Goal: Find specific page/section: Find specific page/section

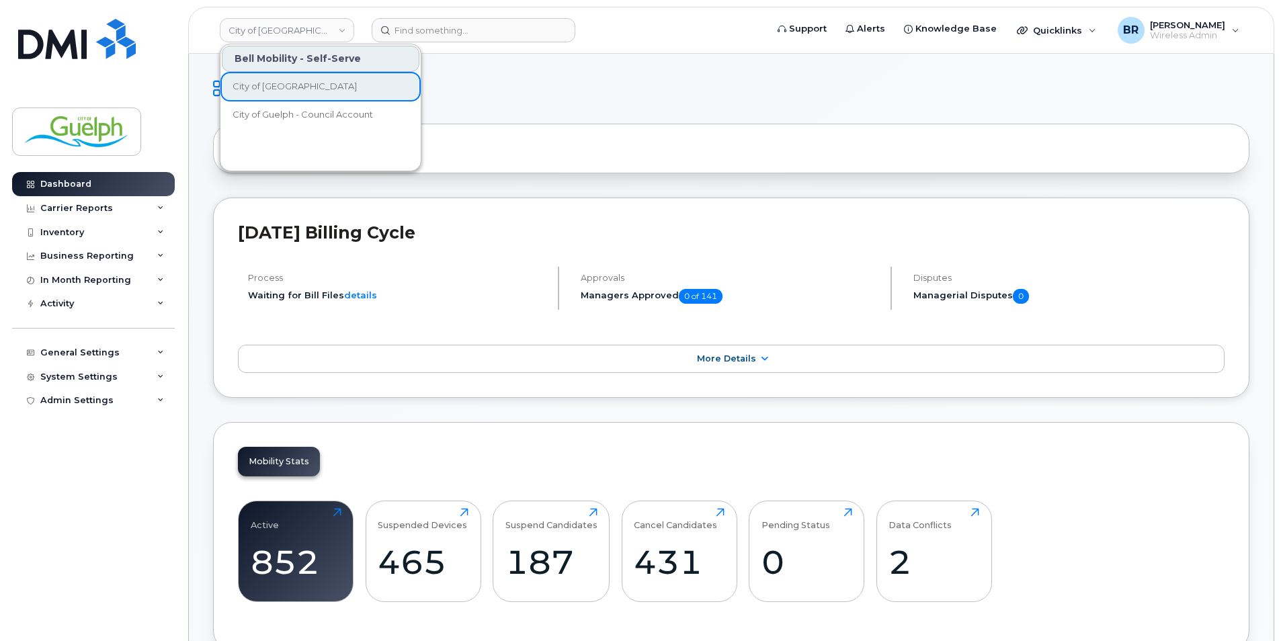
click at [310, 36] on link "City of [GEOGRAPHIC_DATA]" at bounding box center [287, 30] width 134 height 24
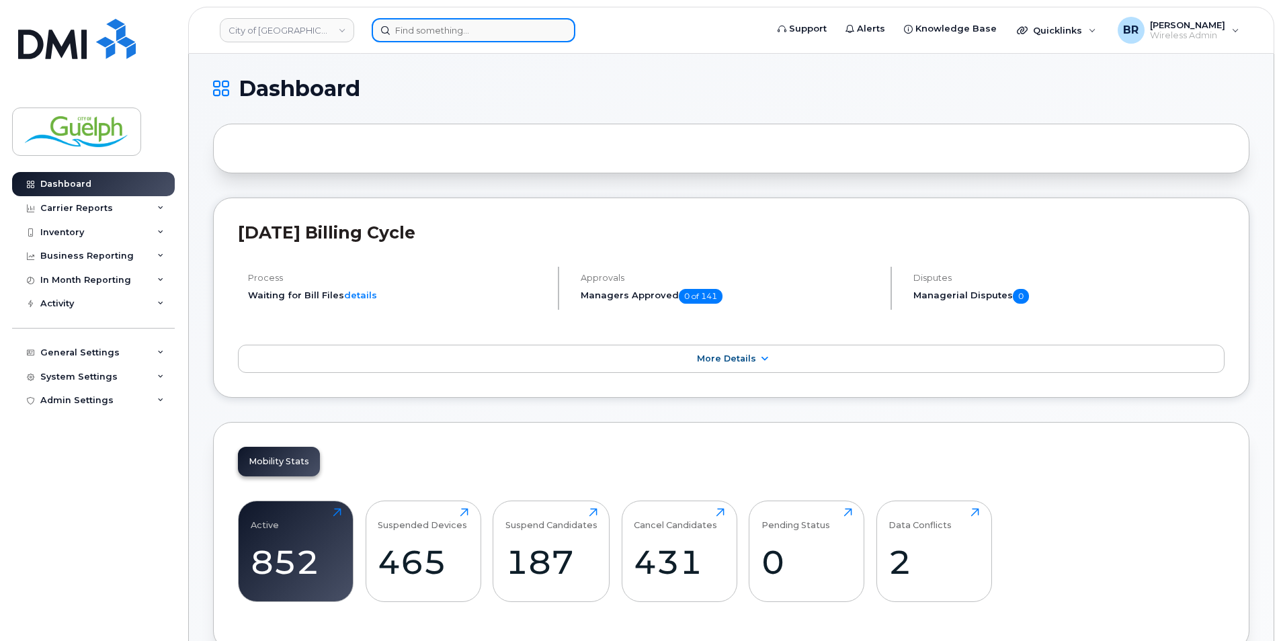
click at [494, 32] on input at bounding box center [474, 30] width 204 height 24
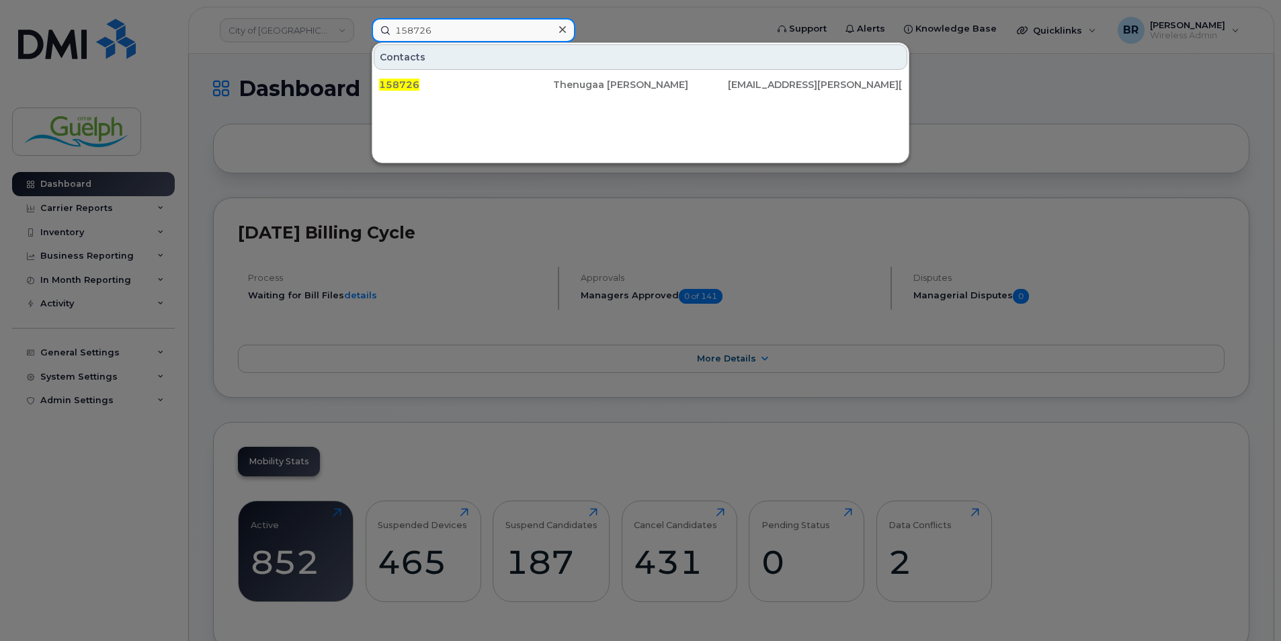
drag, startPoint x: 495, startPoint y: 32, endPoint x: 128, endPoint y: -1, distance: 368.5
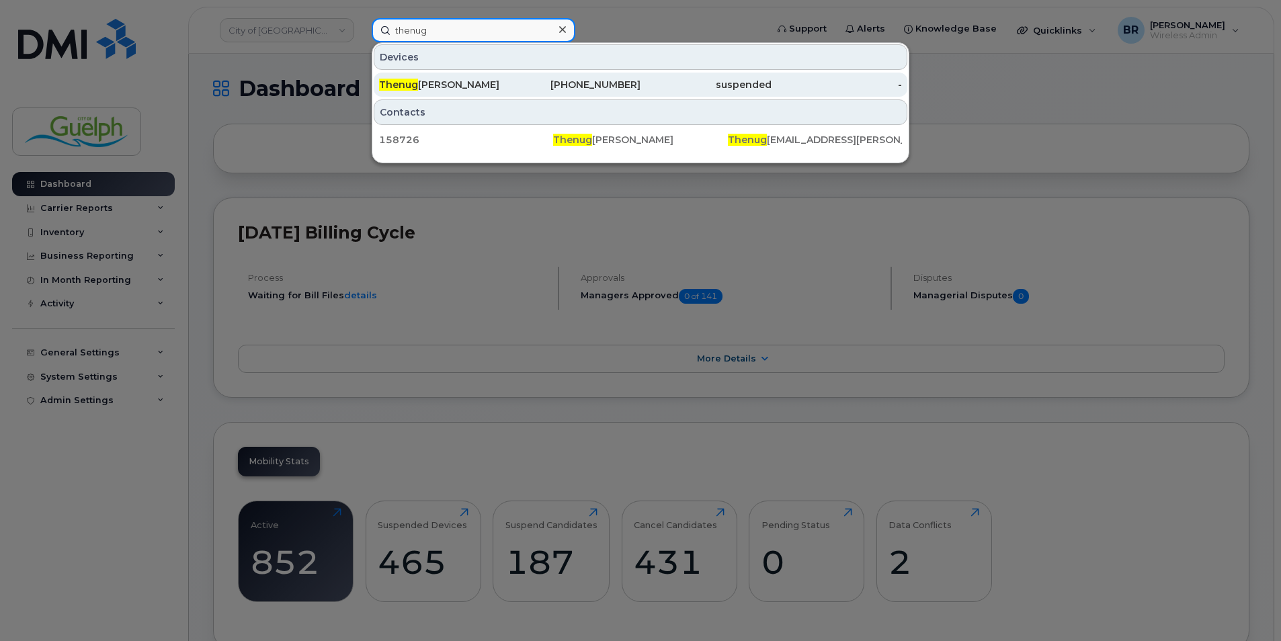
type input "thenug"
click at [444, 91] on div "Thenug aa Sugumar" at bounding box center [444, 85] width 131 height 24
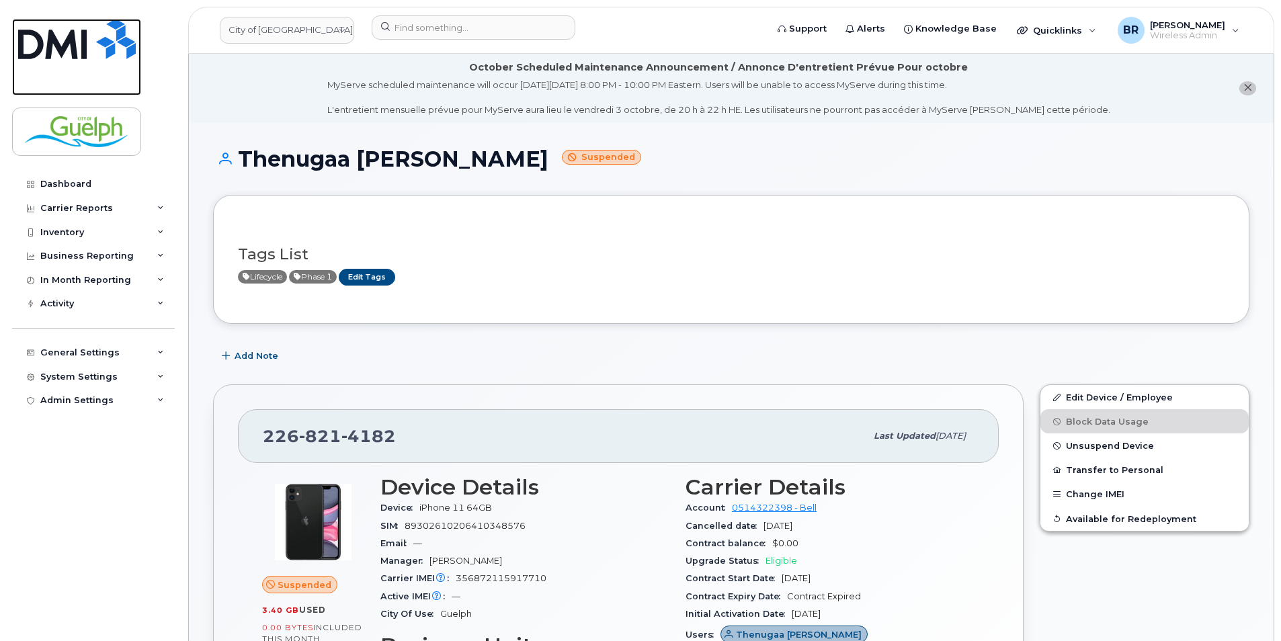
click at [99, 49] on img at bounding box center [77, 39] width 118 height 40
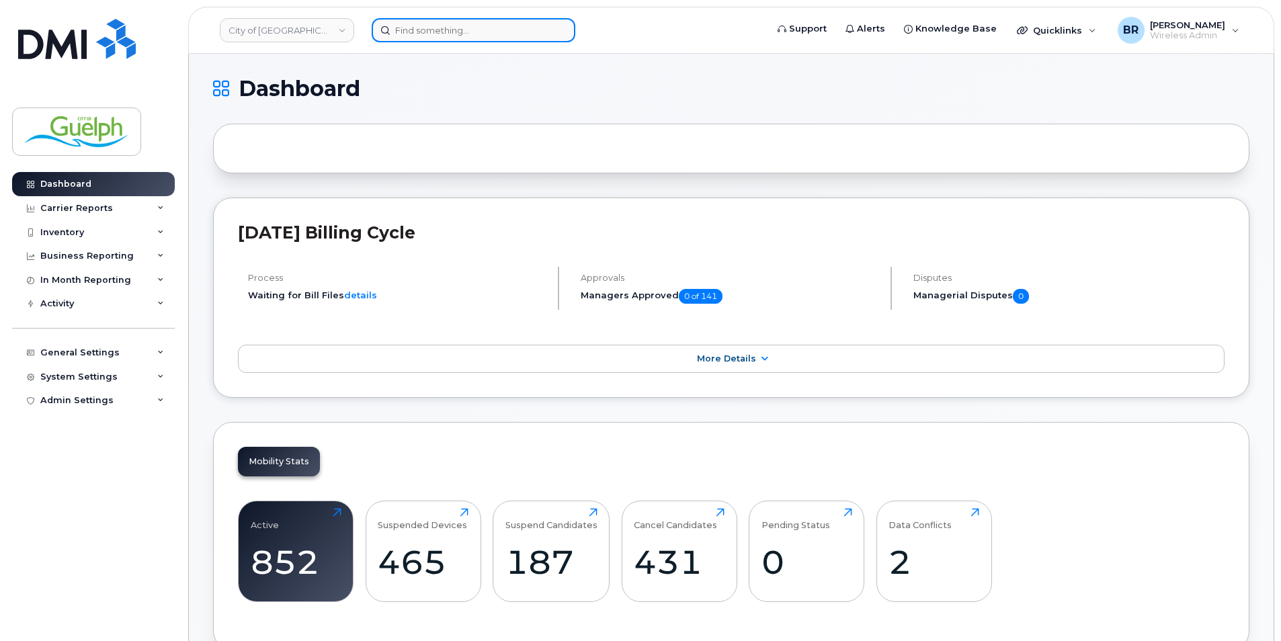
click at [471, 26] on input at bounding box center [474, 30] width 204 height 24
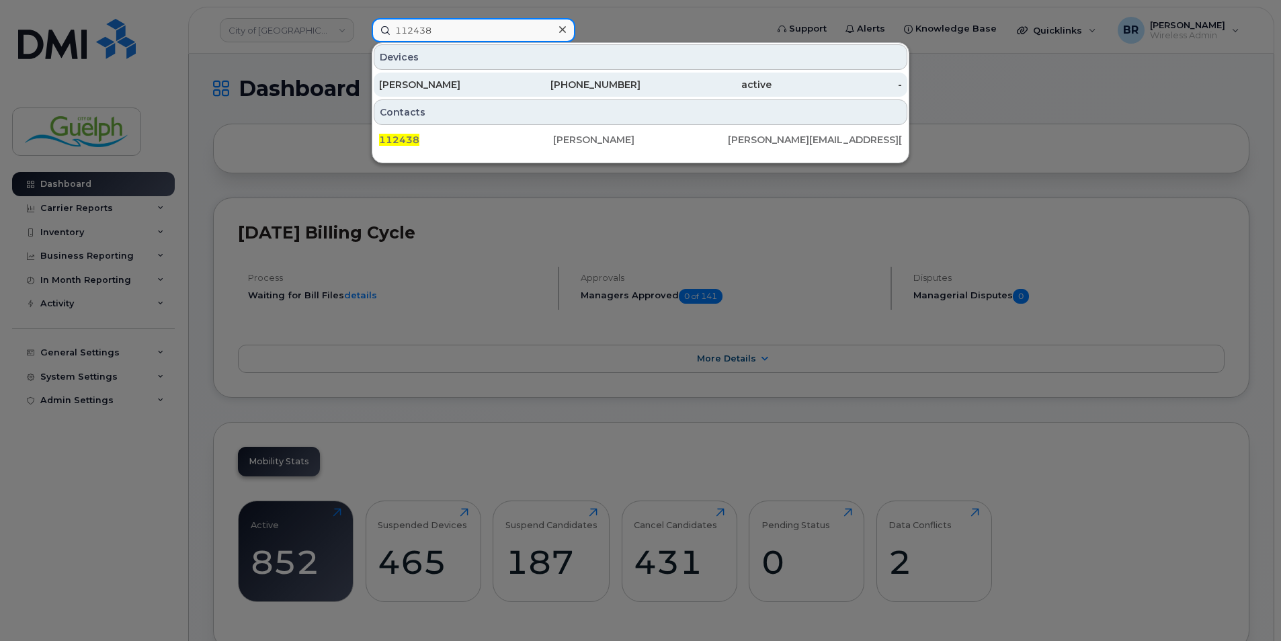
type input "112438"
click at [441, 83] on div "[PERSON_NAME]" at bounding box center [444, 84] width 131 height 13
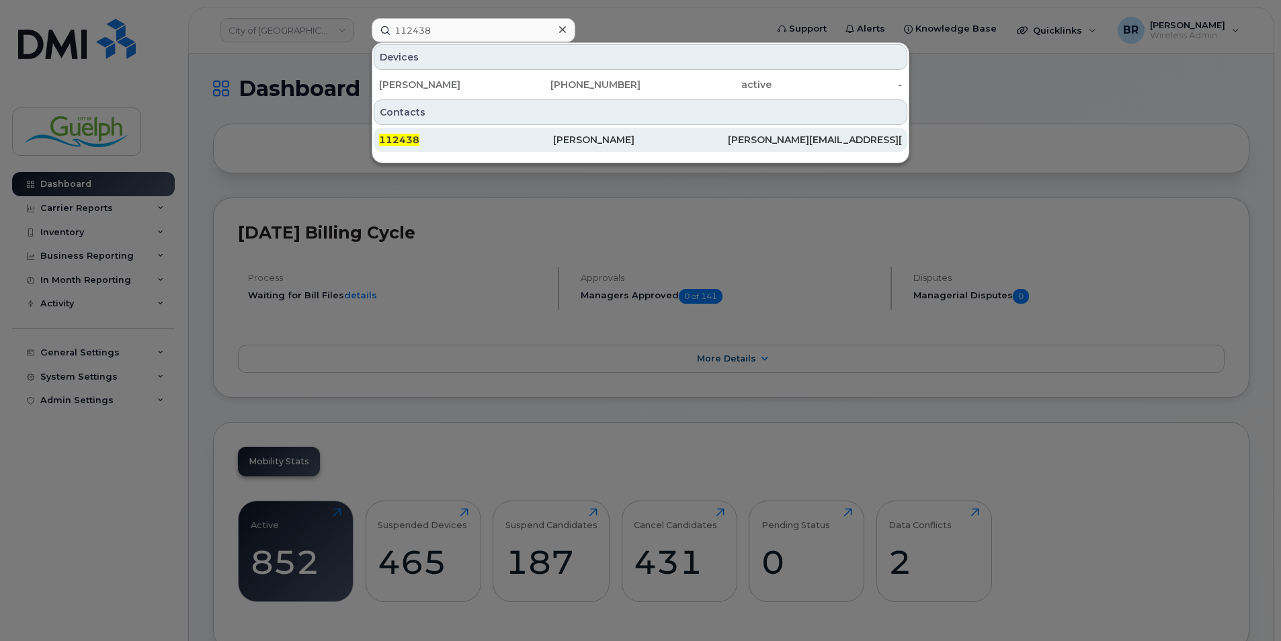
click at [619, 145] on div "[PERSON_NAME]" at bounding box center [640, 139] width 174 height 13
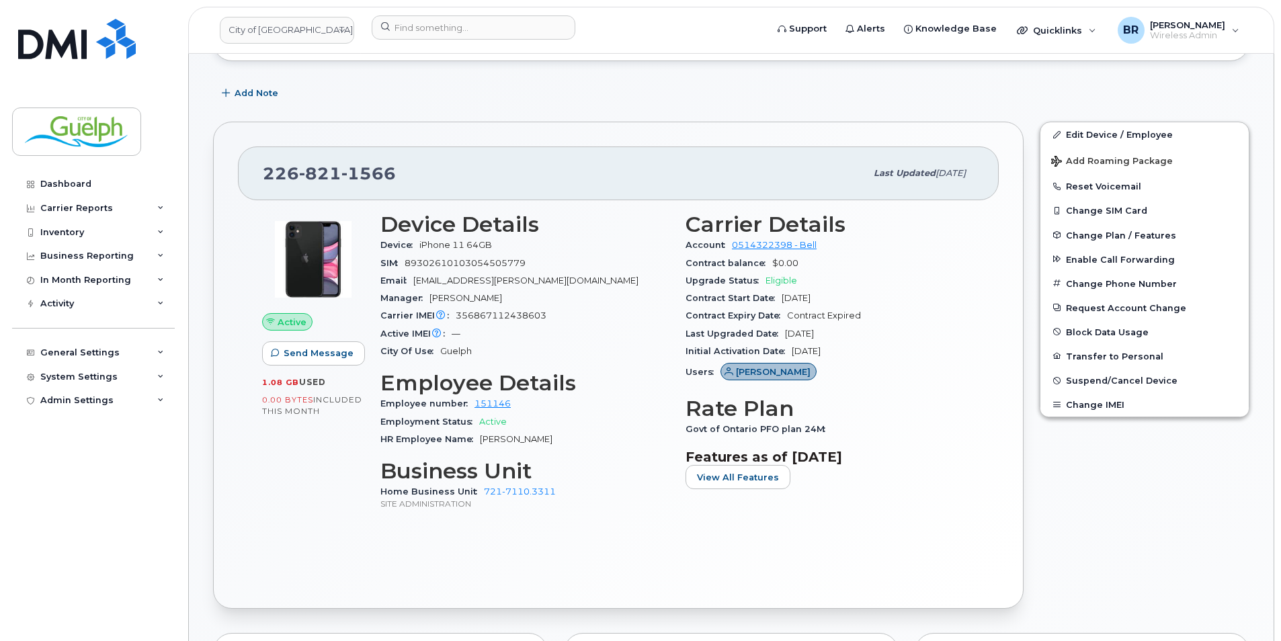
scroll to position [269, 0]
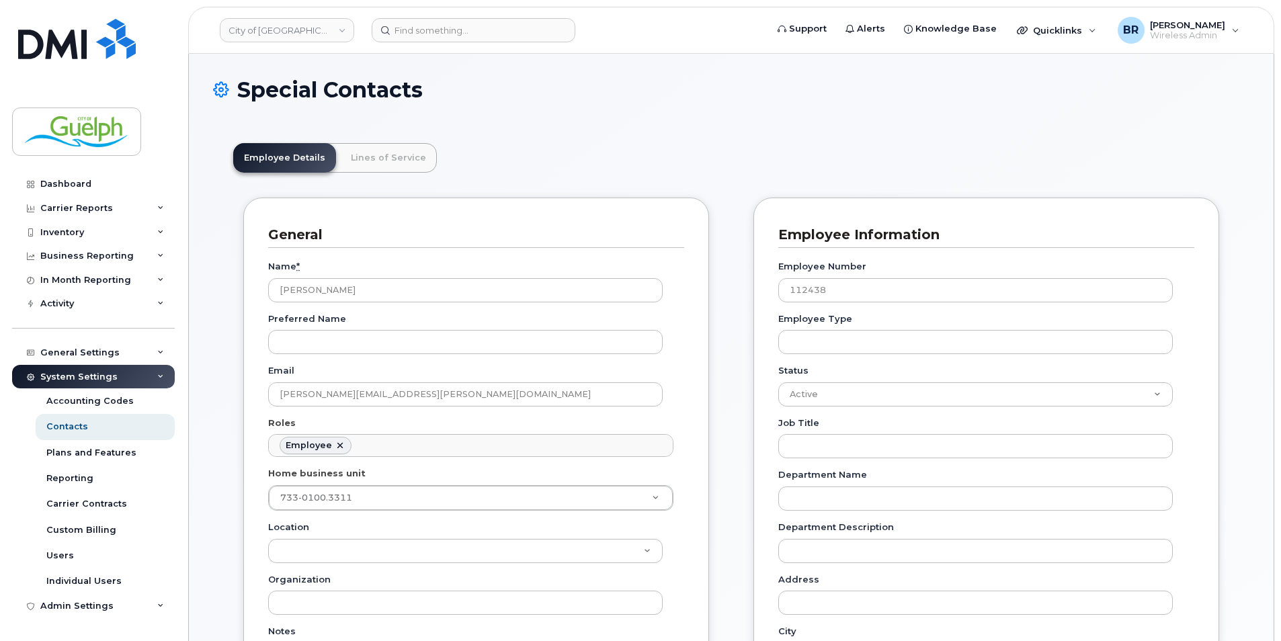
scroll to position [40, 0]
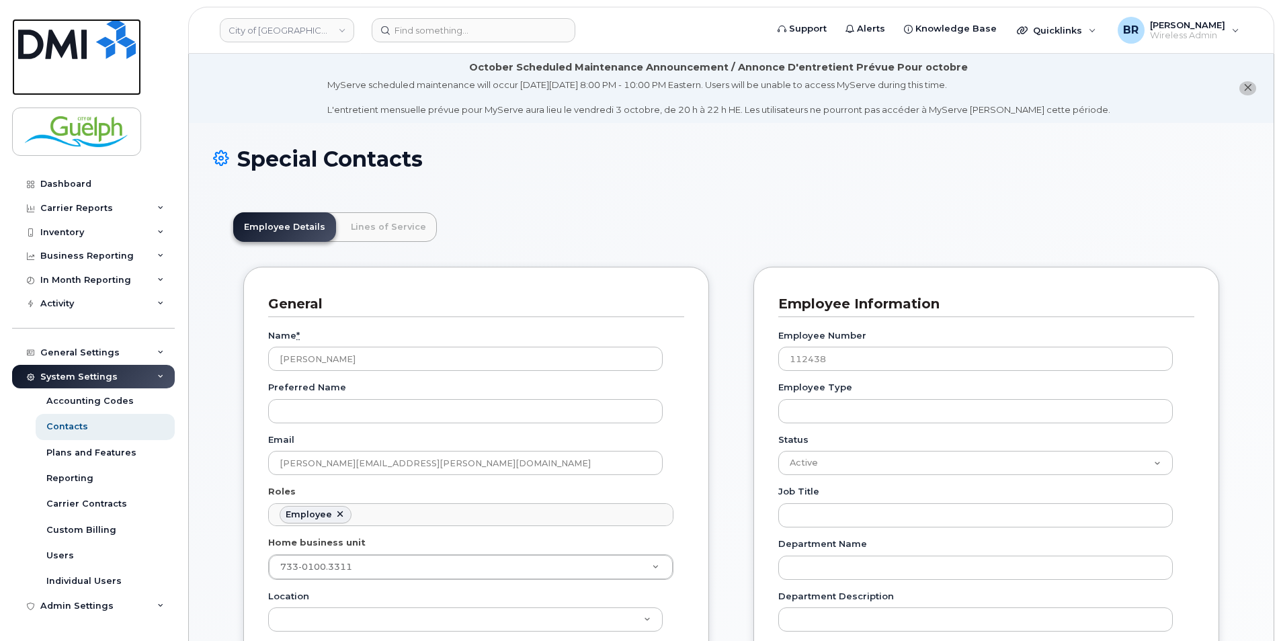
click at [77, 51] on img at bounding box center [77, 39] width 118 height 40
